Goal: Task Accomplishment & Management: Complete application form

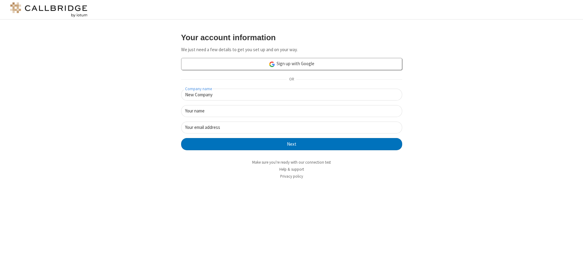
type input "New Company"
type input "New User"
type input "[EMAIL_ADDRESS][DOMAIN_NAME]"
click button "Next" at bounding box center [291, 144] width 221 height 12
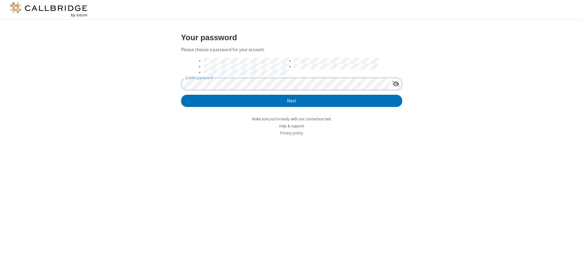
click button "Next" at bounding box center [291, 101] width 221 height 12
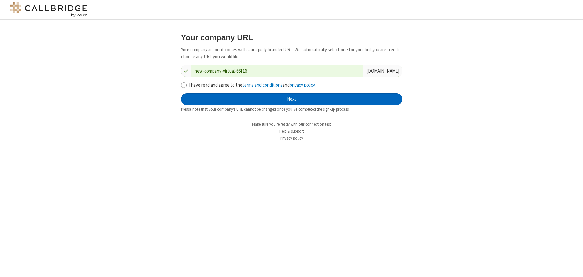
click at [291, 99] on button "Next" at bounding box center [291, 99] width 221 height 12
